Goal: Register for event/course

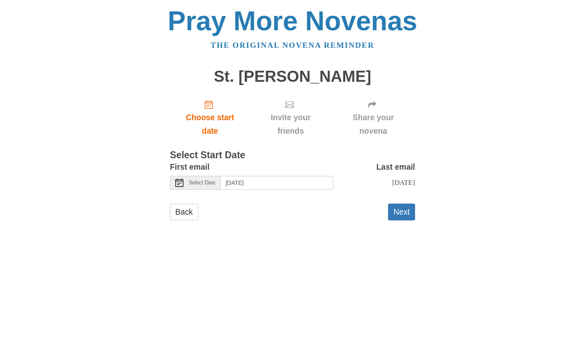
click at [178, 180] on icon at bounding box center [179, 182] width 8 height 8
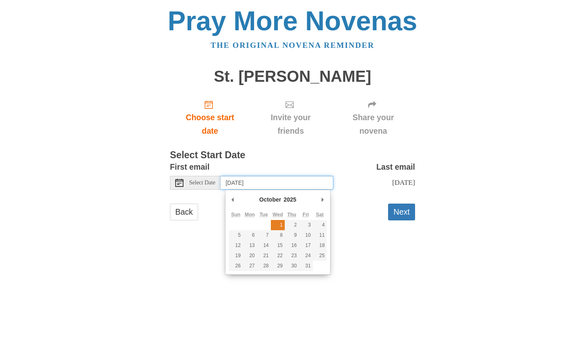
type input "Wednesday, October 1st"
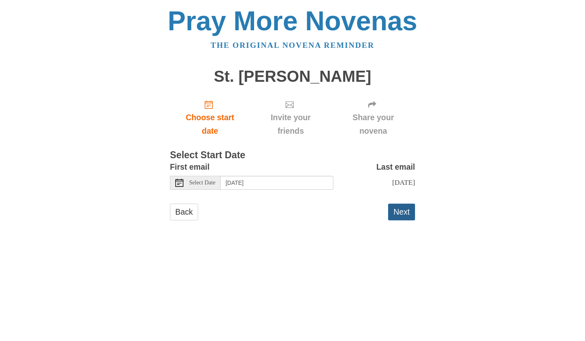
click at [404, 209] on button "Next" at bounding box center [401, 211] width 27 height 17
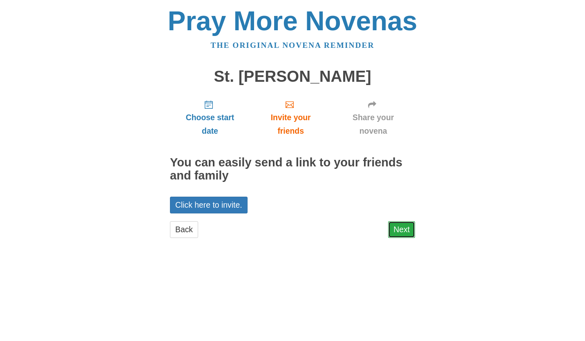
click at [399, 231] on link "Next" at bounding box center [401, 229] width 27 height 17
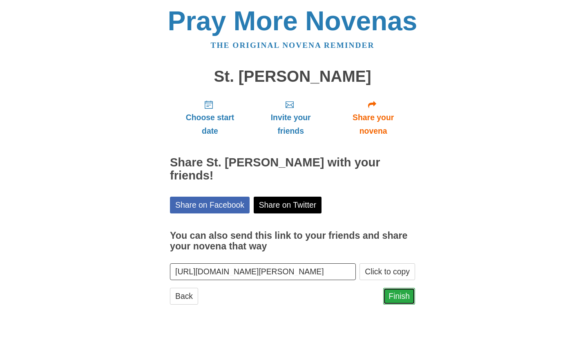
click at [398, 298] on link "Finish" at bounding box center [399, 295] width 32 height 17
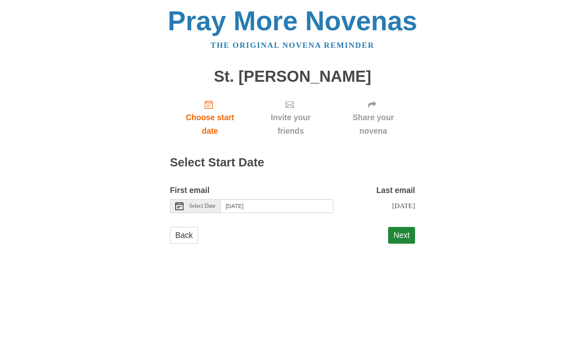
click at [193, 201] on div "Select Date" at bounding box center [195, 206] width 51 height 14
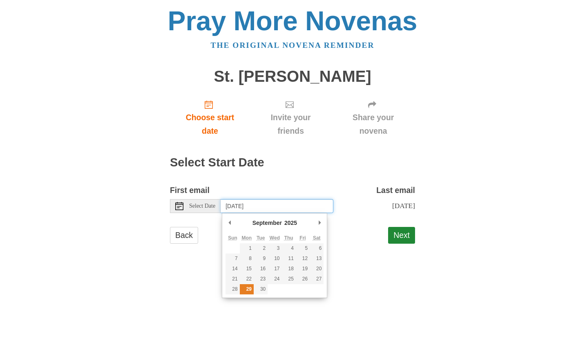
type input "Monday, September 29th"
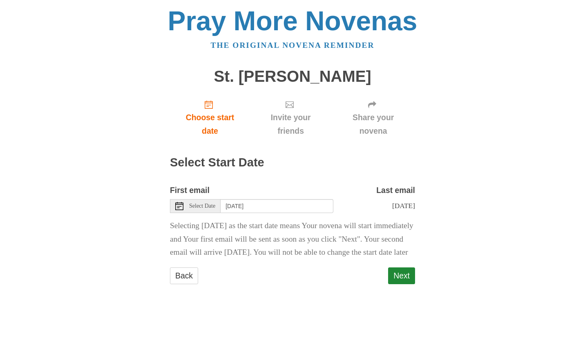
click at [400, 292] on div "Next" at bounding box center [401, 279] width 27 height 25
click at [405, 287] on form "First email Select Date Monday, September 29th Last email Wednesday, October 8t…" at bounding box center [292, 237] width 245 height 108
click at [404, 284] on button "Next" at bounding box center [401, 275] width 27 height 17
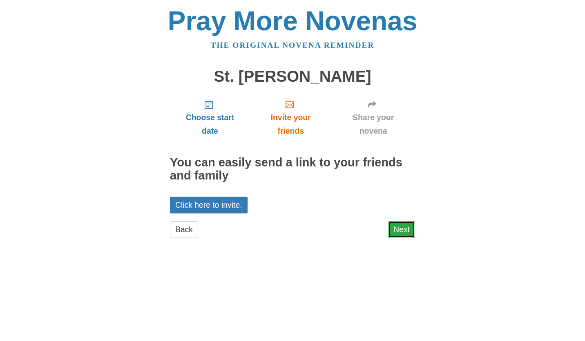
click at [395, 234] on link "Next" at bounding box center [401, 229] width 27 height 17
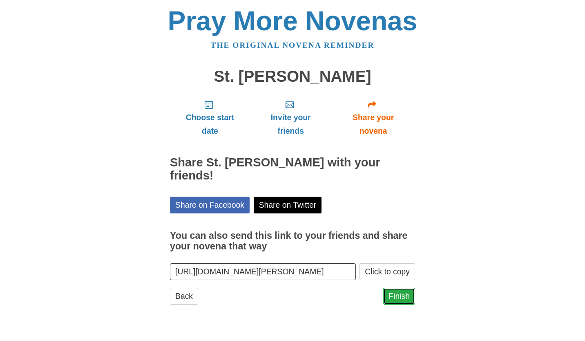
click at [403, 299] on link "Finish" at bounding box center [399, 295] width 32 height 17
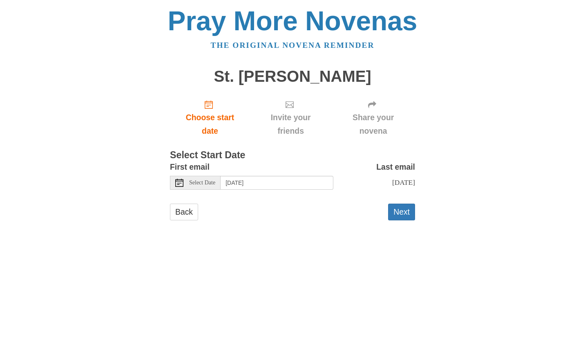
click at [181, 183] on use at bounding box center [179, 182] width 8 height 8
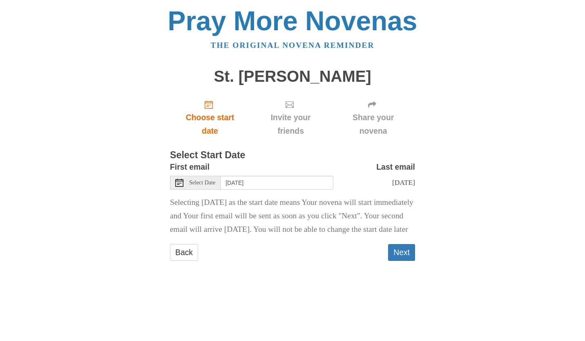
click at [213, 184] on span "Select Date" at bounding box center [202, 183] width 26 height 6
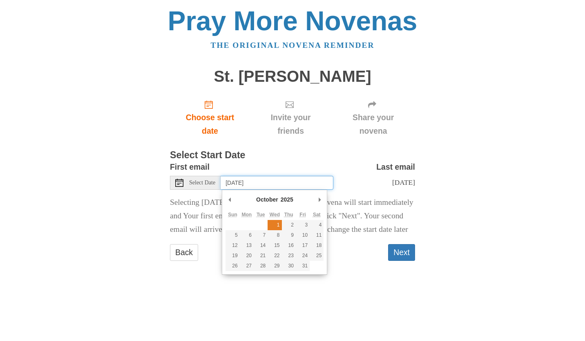
type input "Wednesday, October 1st"
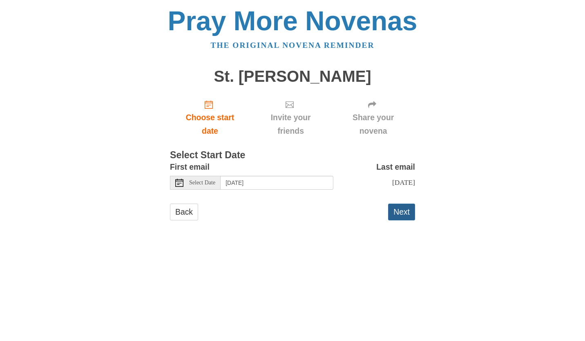
click at [399, 209] on button "Next" at bounding box center [401, 211] width 27 height 17
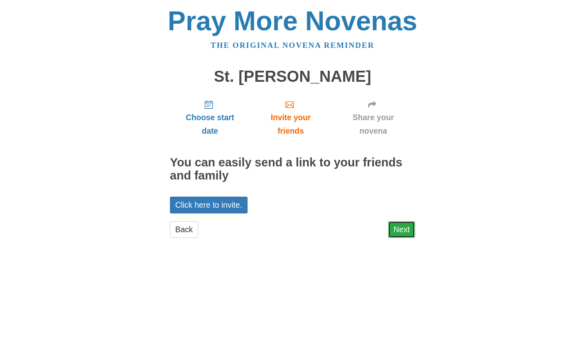
click at [406, 229] on link "Next" at bounding box center [401, 229] width 27 height 17
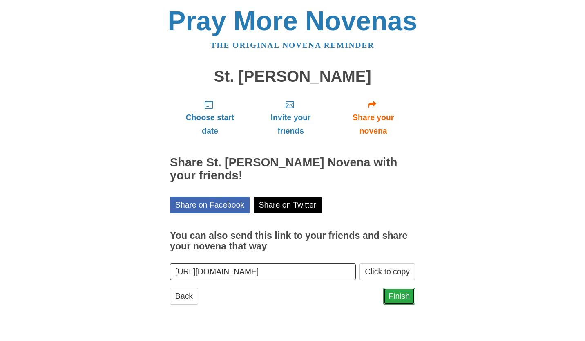
click at [402, 297] on link "Finish" at bounding box center [399, 295] width 32 height 17
